Goal: Use online tool/utility: Utilize a website feature to perform a specific function

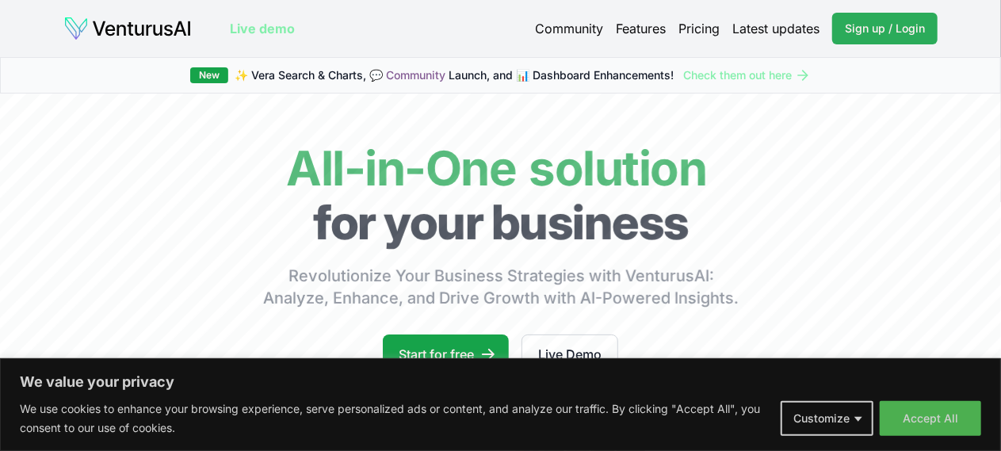
click at [888, 32] on span "Sign up / Login" at bounding box center [885, 29] width 80 height 16
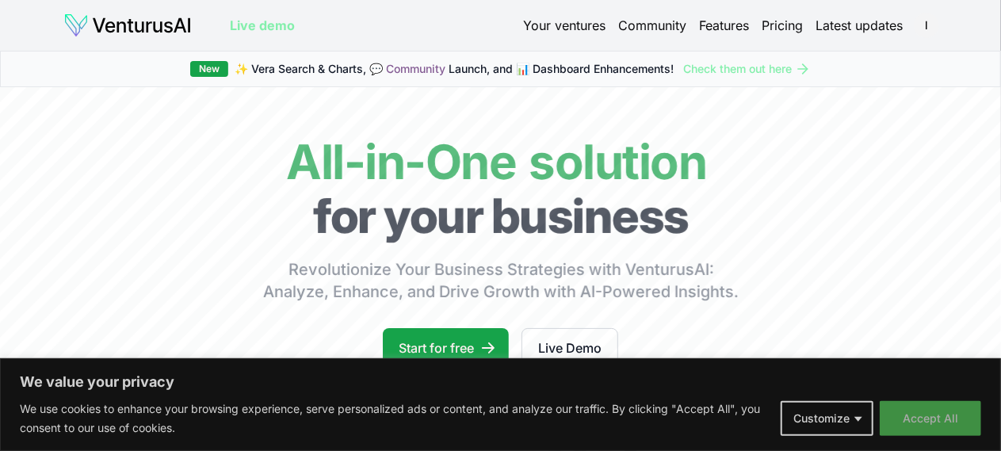
click at [920, 404] on button "Accept All" at bounding box center [930, 418] width 101 height 35
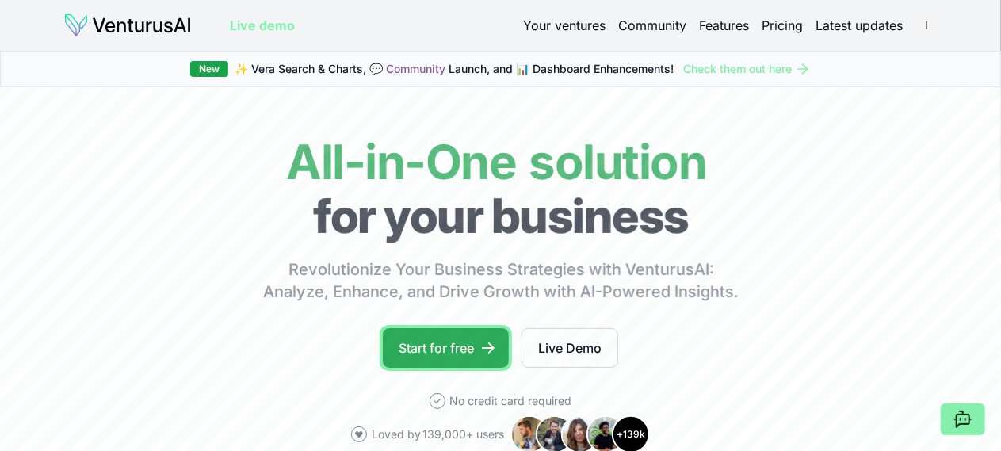
click at [436, 368] on link "Start for free" at bounding box center [446, 348] width 126 height 40
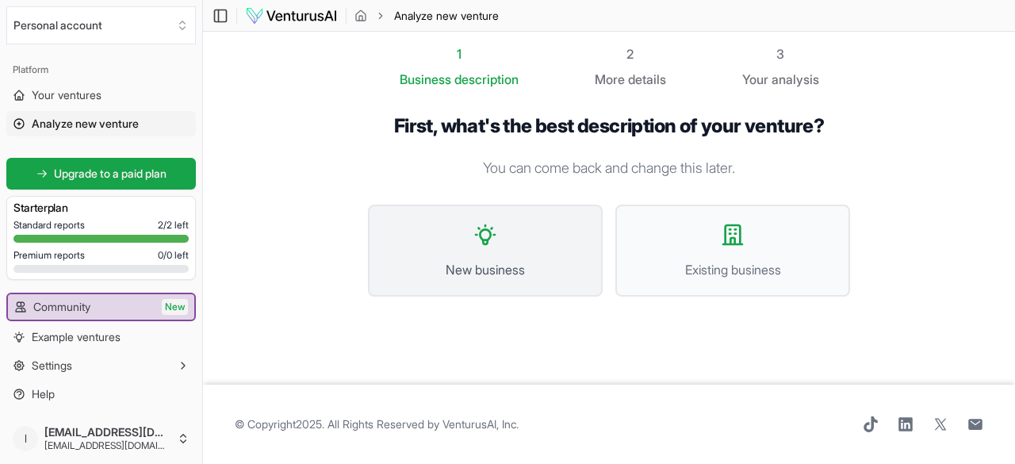
click at [476, 269] on span "New business" at bounding box center [485, 269] width 200 height 19
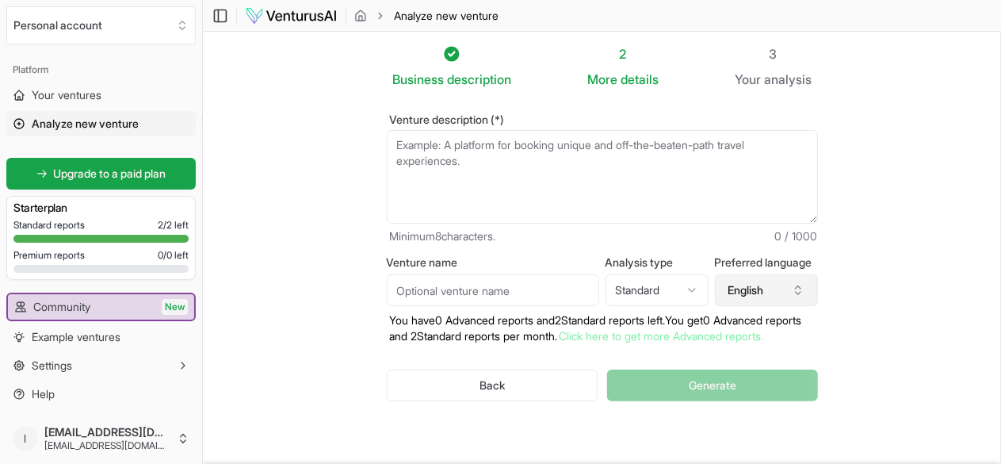
click at [777, 297] on button "English" at bounding box center [766, 290] width 103 height 32
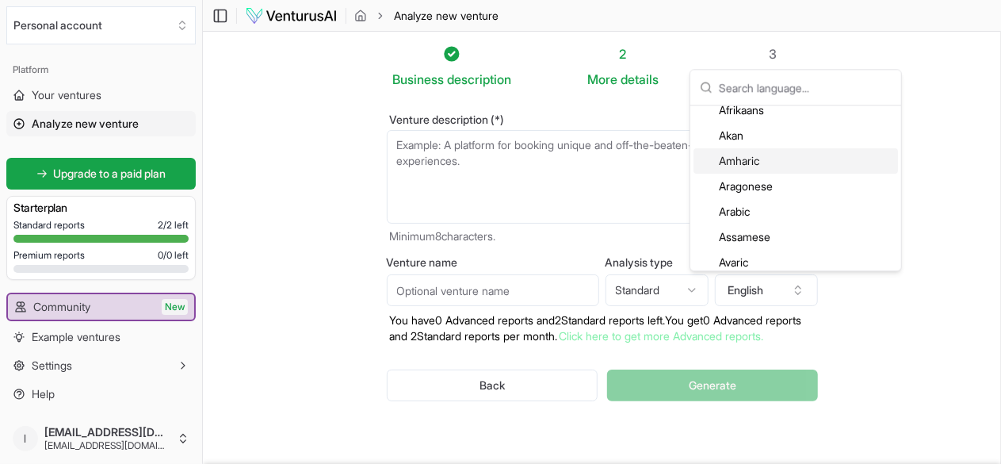
scroll to position [95, 0]
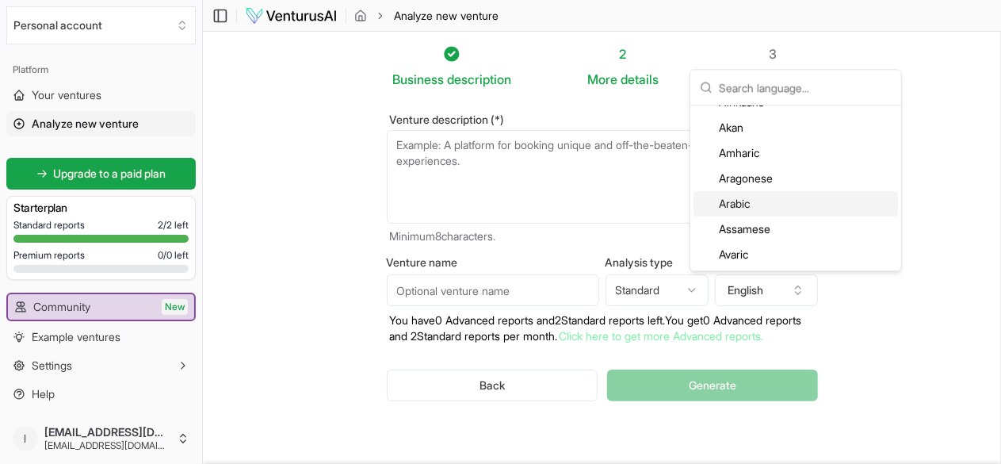
click at [748, 209] on div "Arabic" at bounding box center [796, 203] width 205 height 25
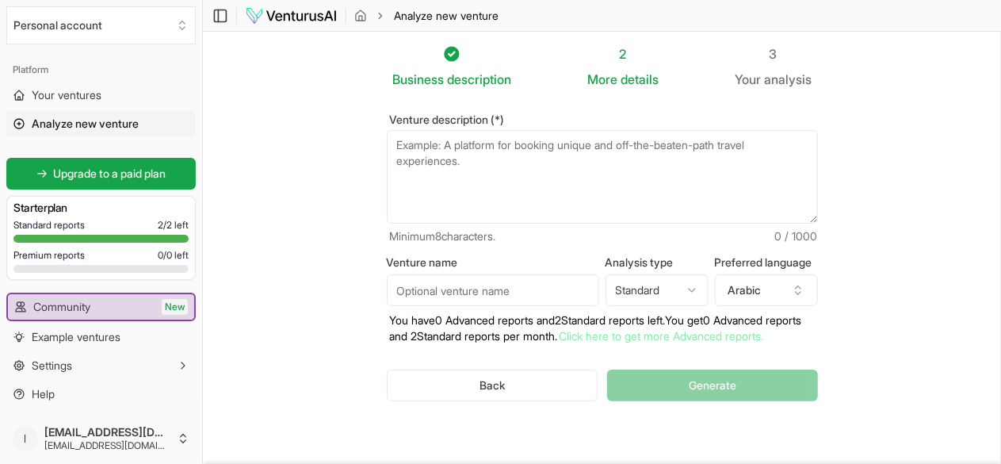
click at [531, 148] on textarea "Venture description (*)" at bounding box center [602, 177] width 431 height 94
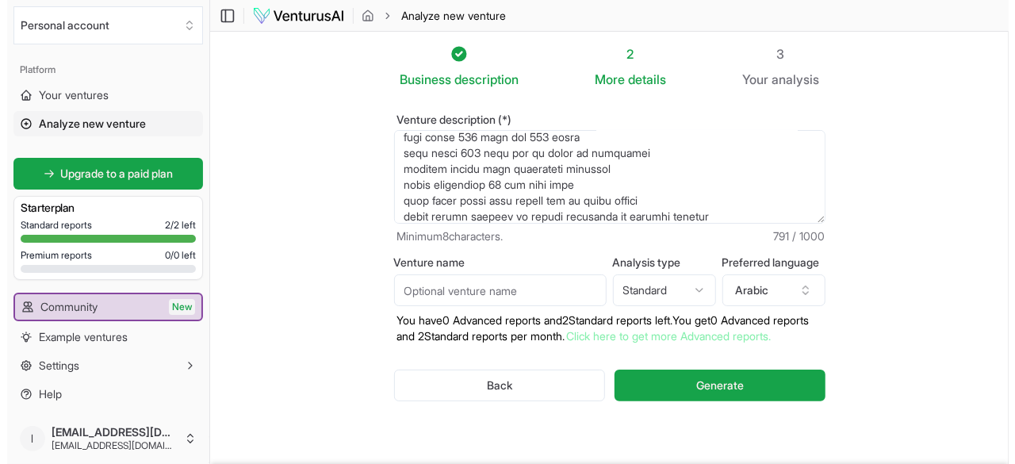
scroll to position [166, 0]
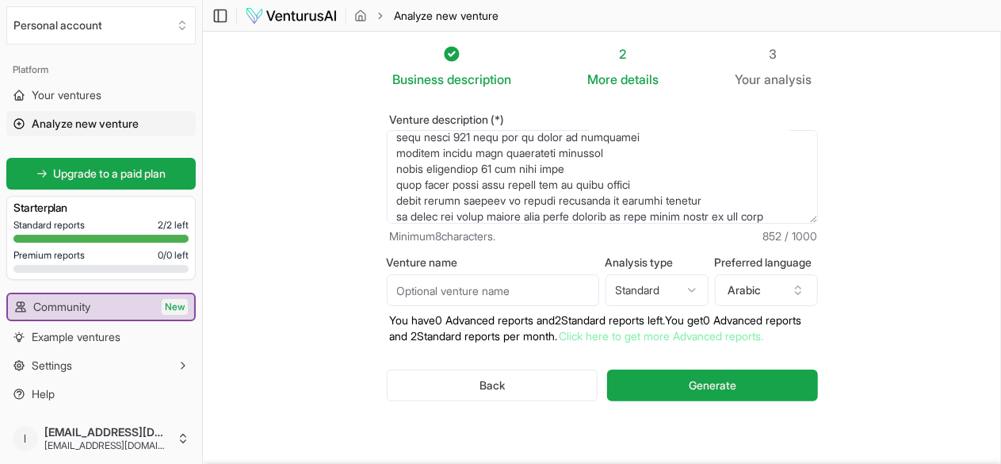
type textarea "تطبيق عقاري اسمه اجاركم لعرض العقارات المراد تاجيرها او شراءها من فرد او مالك ا…"
click at [663, 287] on html "We value your privacy We use cookies to enhance your browsing experience, serve…" at bounding box center [500, 232] width 1001 height 464
select select "advanced"
click at [678, 383] on button "Generate" at bounding box center [712, 385] width 210 height 32
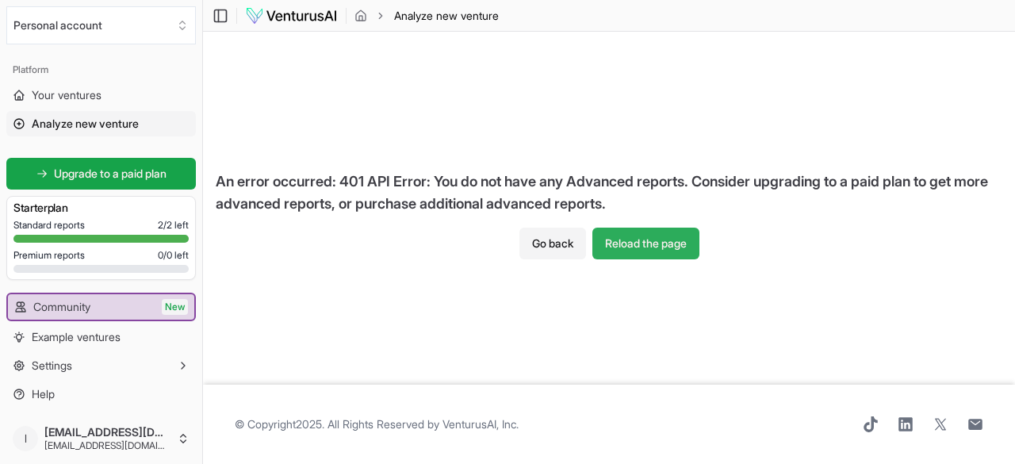
click at [679, 247] on button "Reload the page" at bounding box center [645, 244] width 107 height 32
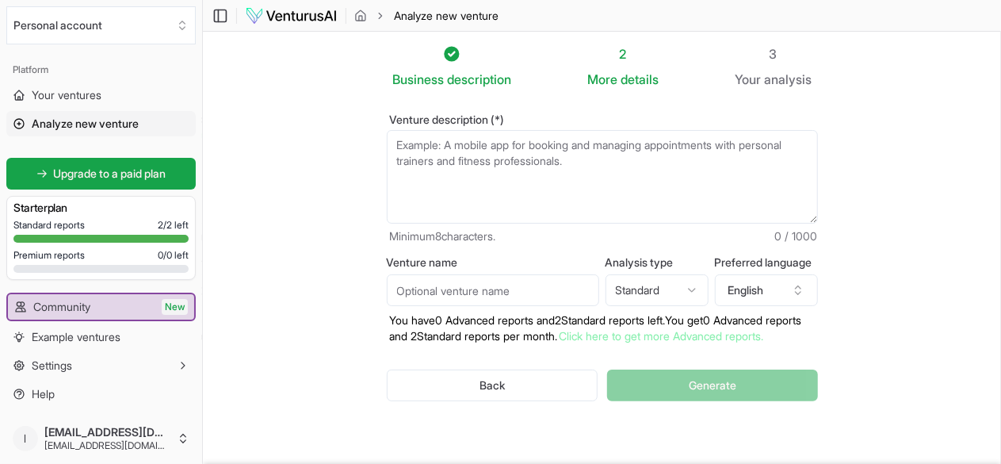
click at [598, 183] on textarea "Venture description (*)" at bounding box center [602, 177] width 431 height 94
paste textarea "lorem ipsum dolo sitame cons adipisci elitse doeiusm te incidi ut lab et dolo m…"
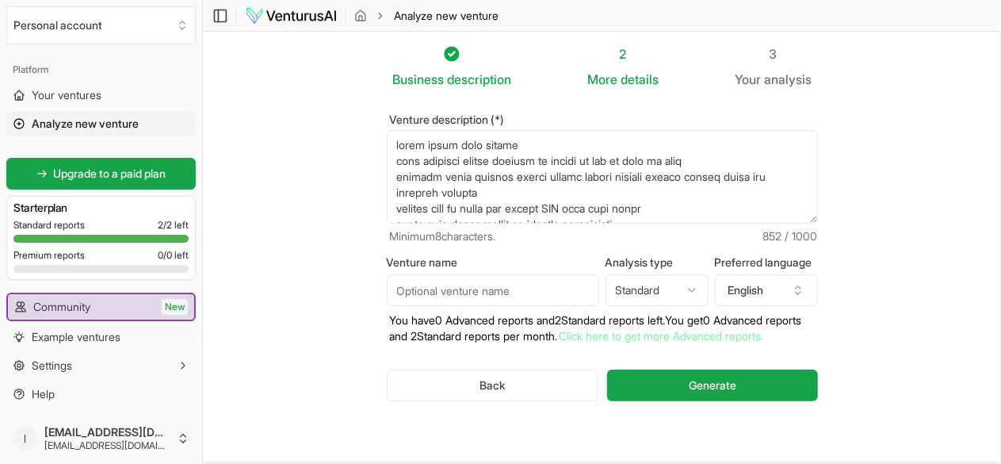
scroll to position [166, 0]
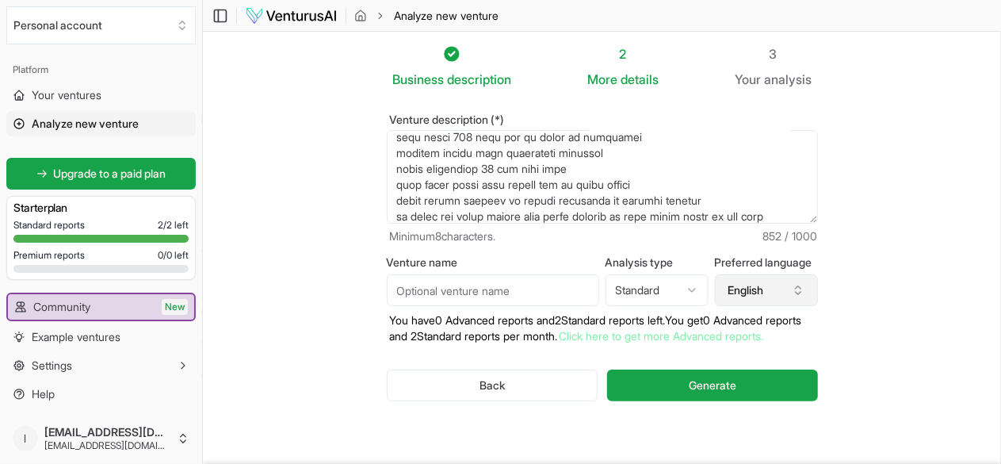
type textarea "lorem ipsum dolo sitame cons adipisci elitse doeiusm te incidi ut lab et dolo m…"
click at [777, 286] on button "English" at bounding box center [766, 290] width 103 height 32
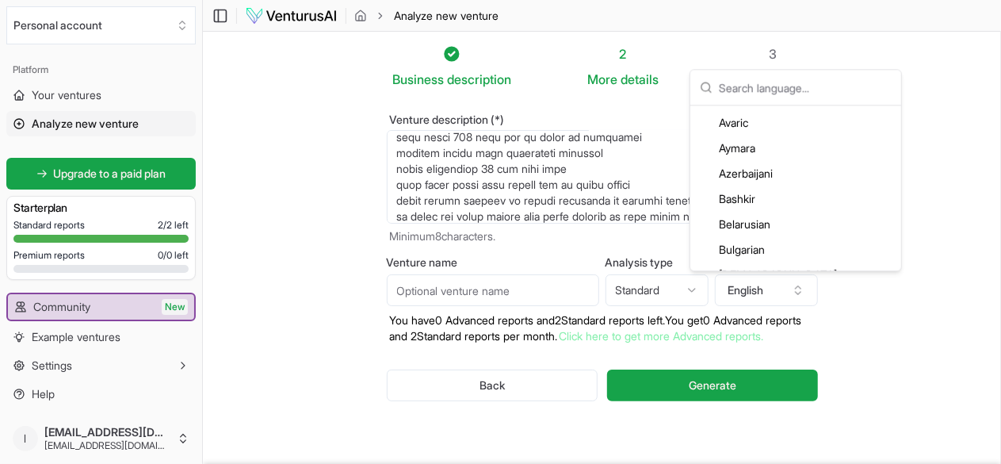
scroll to position [170, 0]
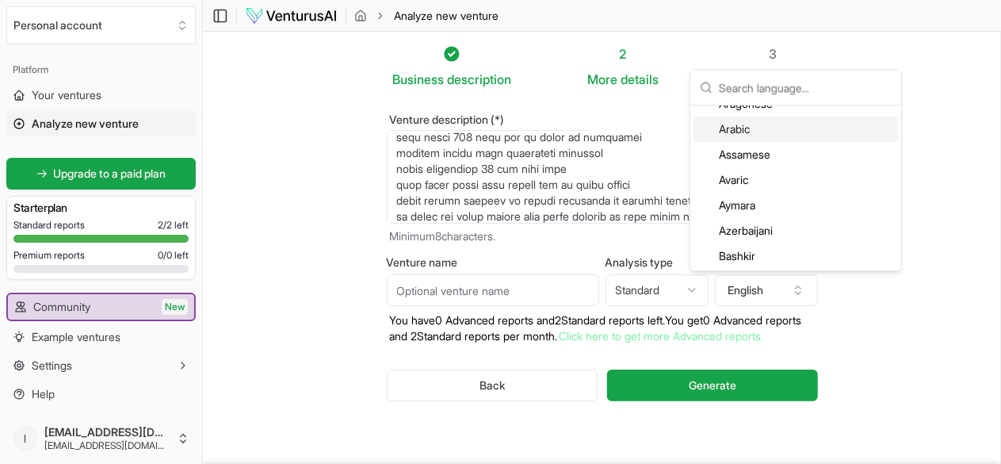
click at [785, 129] on div "Arabic" at bounding box center [796, 129] width 205 height 25
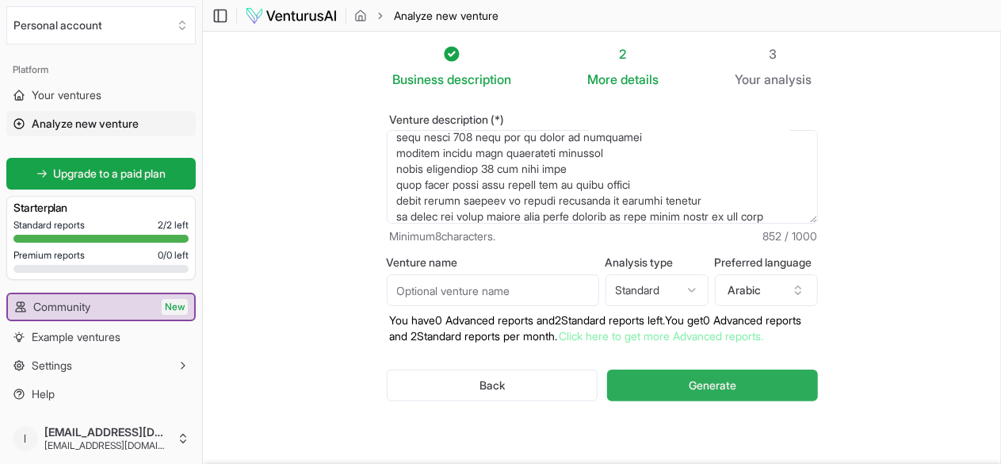
click at [644, 388] on button "Generate" at bounding box center [712, 385] width 210 height 32
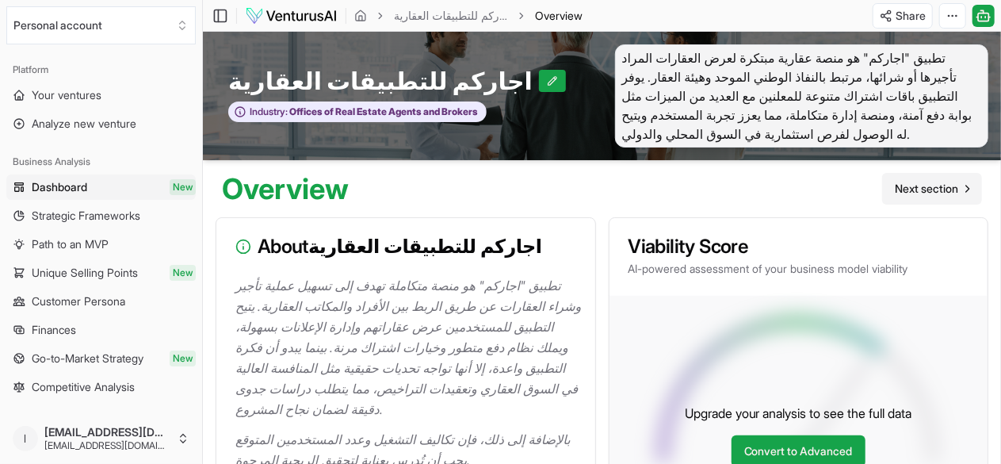
click at [939, 190] on span "Next section" at bounding box center [926, 189] width 63 height 16
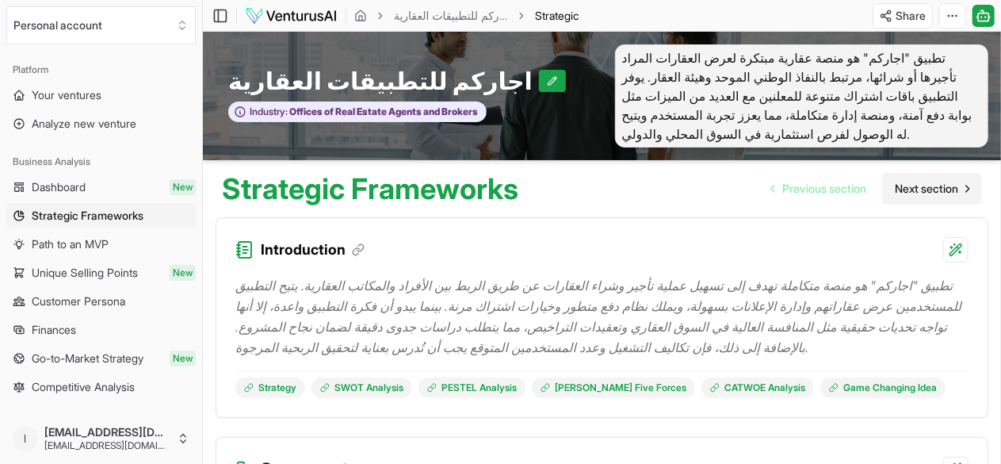
click at [945, 192] on span "Next section" at bounding box center [926, 189] width 63 height 16
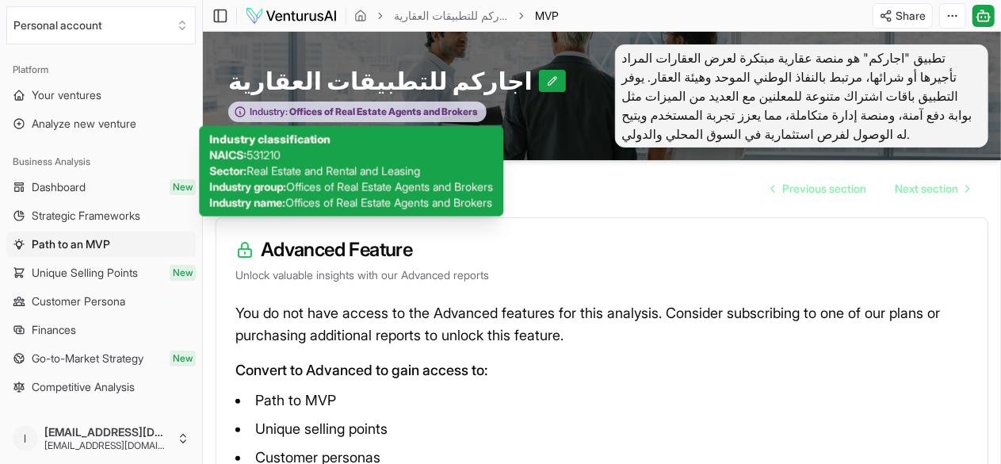
click at [434, 113] on span "Offices of Real Estate Agents and Brokers" at bounding box center [383, 111] width 190 height 13
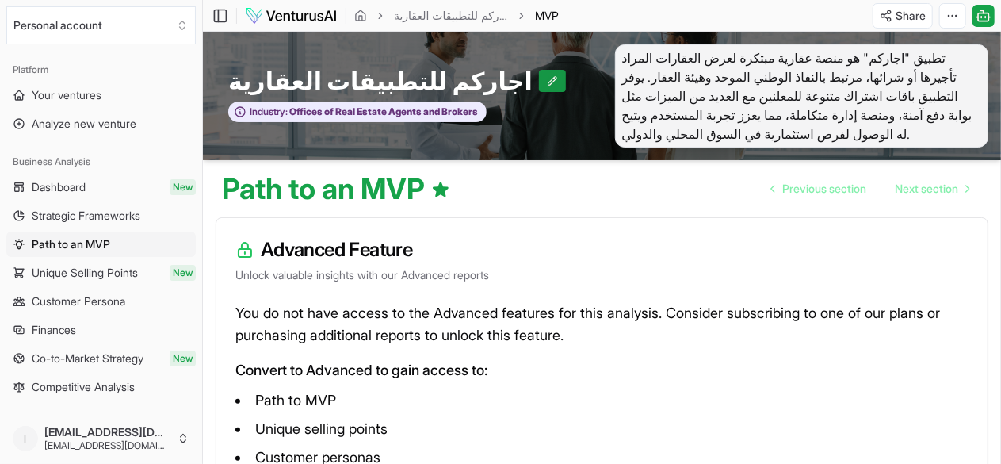
click at [539, 75] on button at bounding box center [552, 81] width 27 height 22
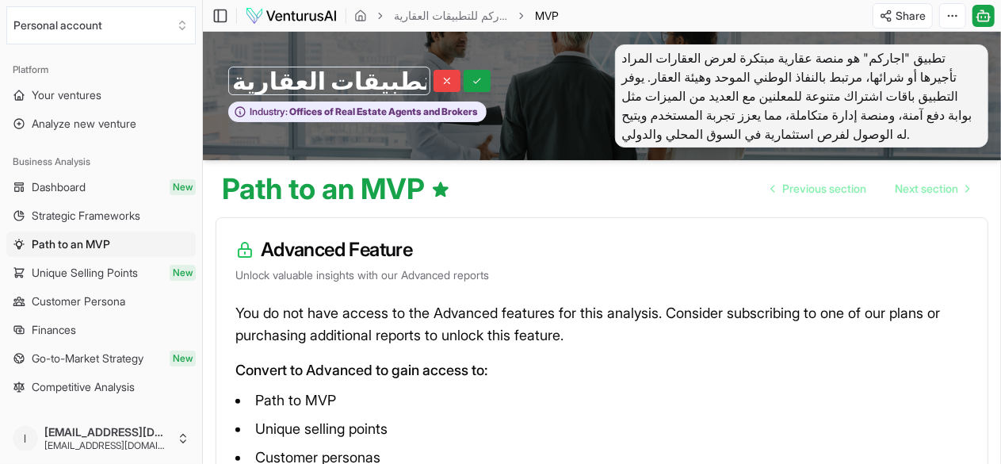
click at [528, 76] on div "اجاركم للتطبيقات العقارية اجاركم للتطبيقات العقارية" at bounding box center [402, 81] width 349 height 29
drag, startPoint x: 369, startPoint y: 80, endPoint x: 200, endPoint y: 81, distance: 169.7
click at [200, 81] on div "Personal account Platform Your ventures Analyze new venture Business Analysis D…" at bounding box center [500, 324] width 1001 height 649
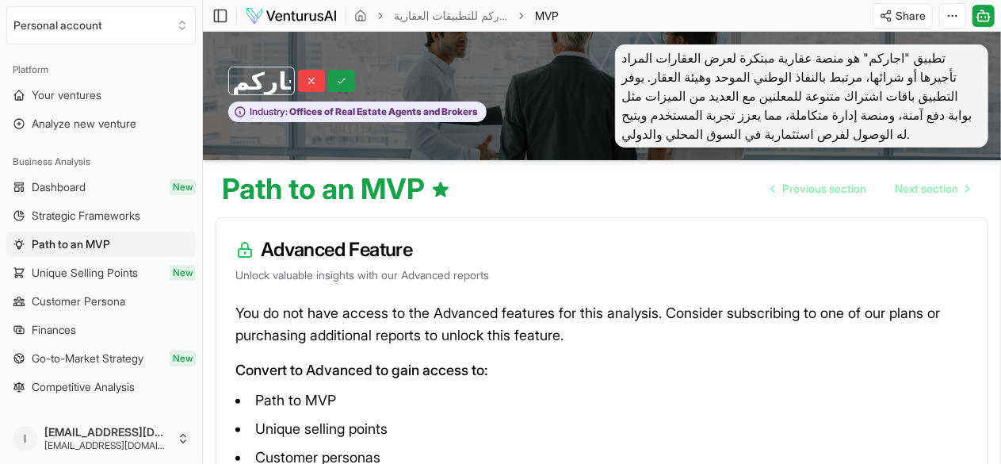
type input "اجاركم"
click at [339, 82] on icon at bounding box center [342, 80] width 6 height 5
click at [779, 182] on link "Previous section" at bounding box center [819, 189] width 121 height 32
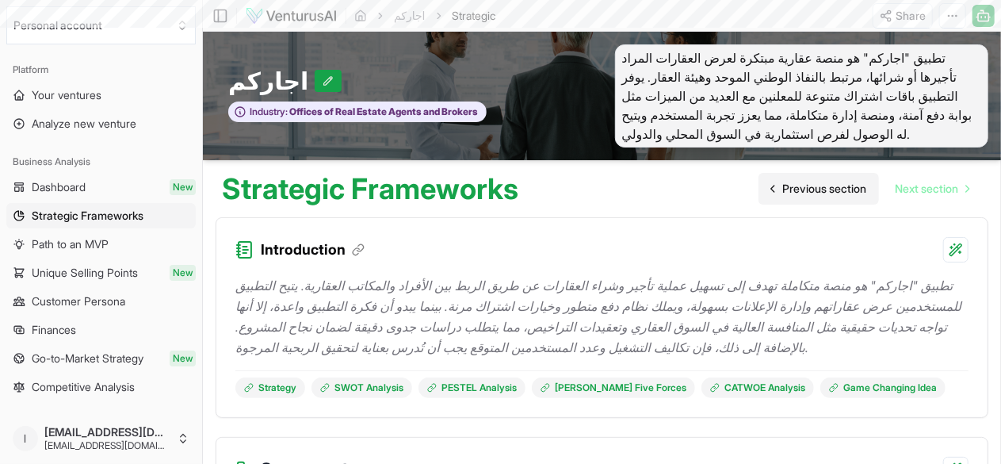
click at [779, 182] on link "Previous section" at bounding box center [819, 189] width 121 height 32
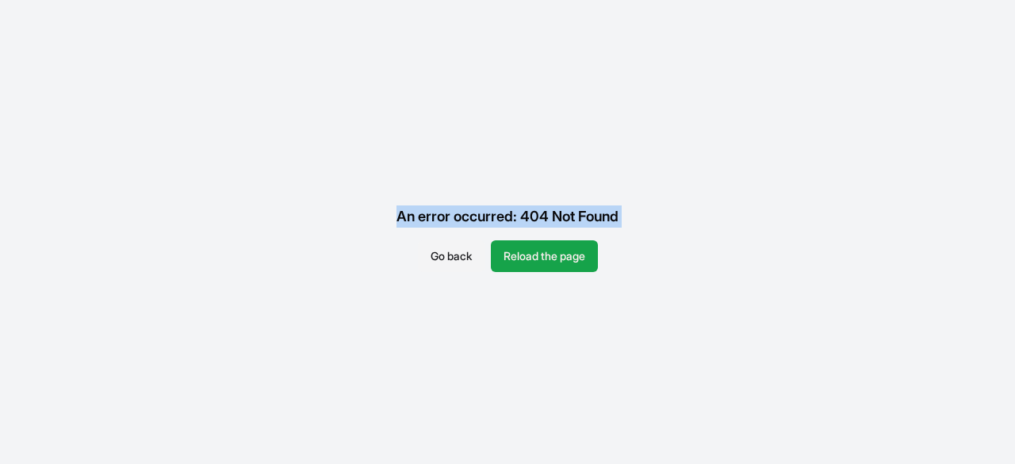
click at [779, 182] on div "An error occurred: 404 Not Found Go back Reload the page" at bounding box center [507, 232] width 1015 height 464
click at [550, 242] on button "Reload the page" at bounding box center [544, 256] width 107 height 32
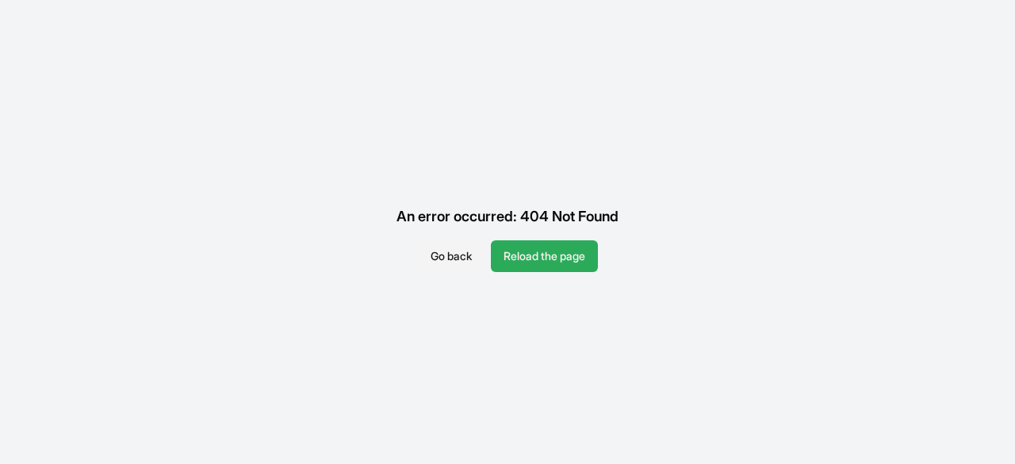
click at [549, 250] on button "Reload the page" at bounding box center [544, 256] width 107 height 32
click at [530, 267] on button "Reload the page" at bounding box center [544, 256] width 107 height 32
click at [535, 257] on button "Reload the page" at bounding box center [544, 256] width 107 height 32
click at [550, 264] on button "Reload the page" at bounding box center [544, 256] width 107 height 32
